Goal: Information Seeking & Learning: Learn about a topic

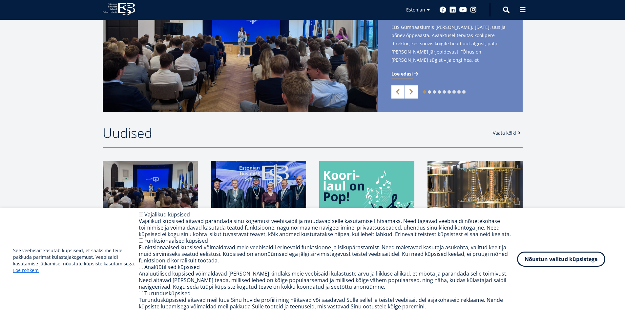
click at [562, 264] on button "Nõustun valitud küpsistega" at bounding box center [561, 258] width 88 height 15
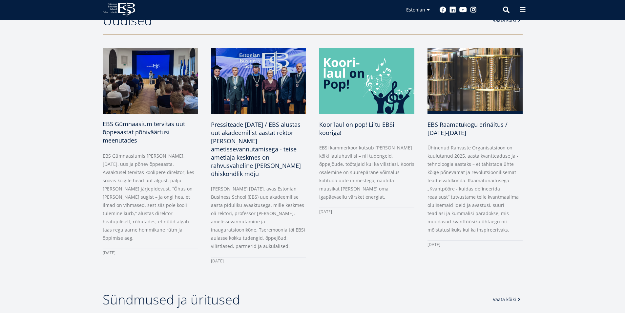
scroll to position [295, 0]
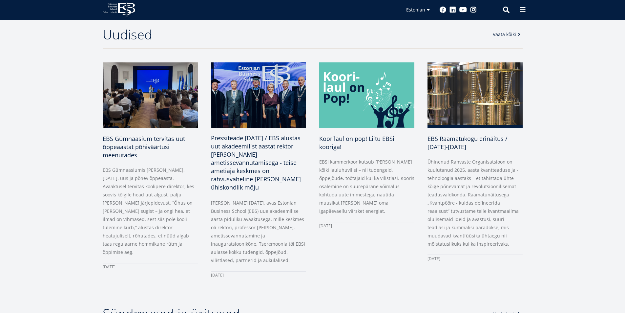
click at [244, 91] on img at bounding box center [258, 95] width 100 height 69
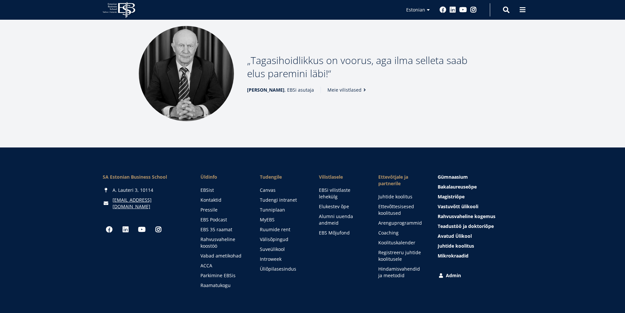
scroll to position [892, 0]
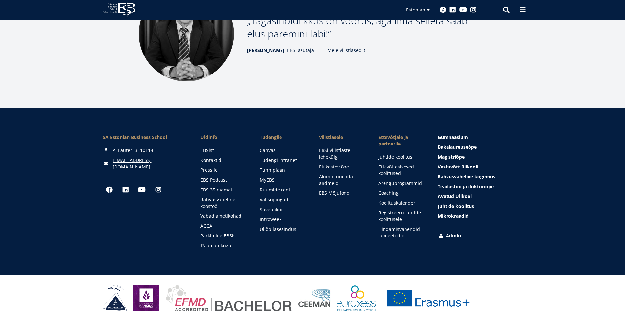
click at [224, 242] on link "Raamatukogu" at bounding box center [224, 245] width 46 height 7
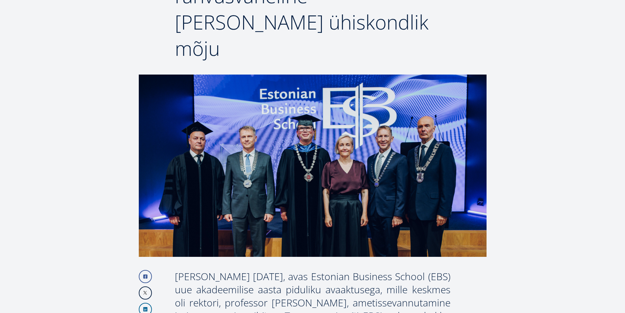
scroll to position [215, 0]
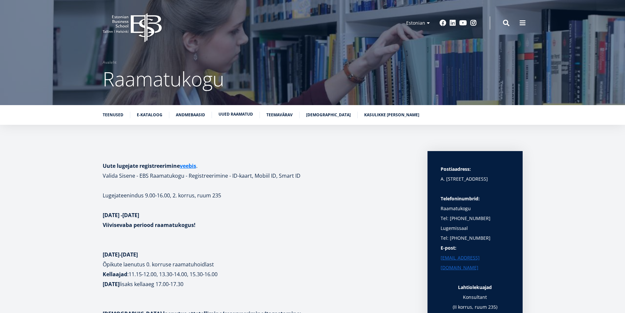
click at [243, 112] on link "Uued raamatud" at bounding box center [236, 114] width 34 height 7
click at [186, 116] on link "Andmebaasid" at bounding box center [190, 114] width 29 height 7
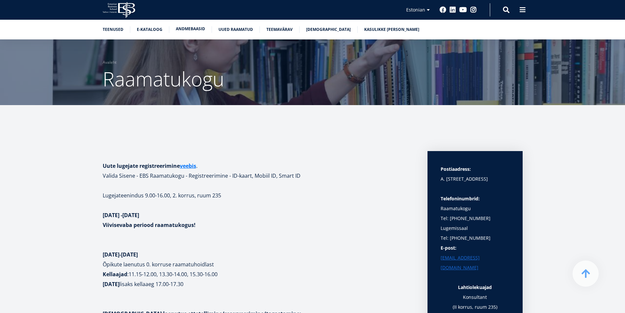
scroll to position [1297, 0]
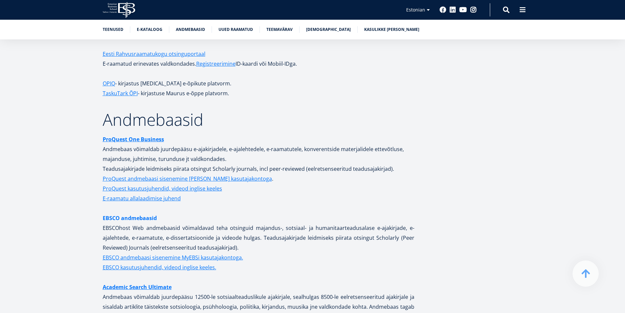
click at [138, 213] on link "EBSCO andmebaasid" at bounding box center [130, 218] width 54 height 10
click at [117, 134] on link "ProQuest One Business" at bounding box center [133, 139] width 61 height 10
